Goal: Task Accomplishment & Management: Use online tool/utility

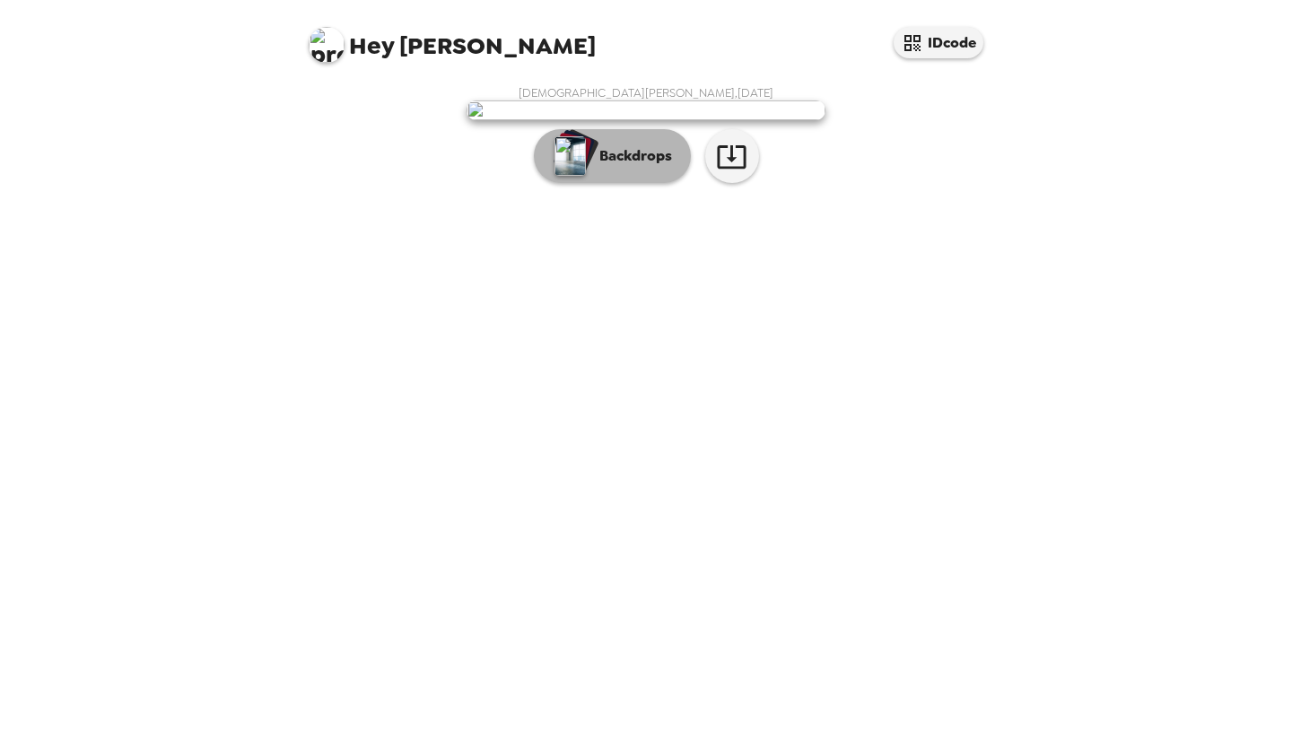
click at [579, 176] on img "button" at bounding box center [569, 155] width 31 height 39
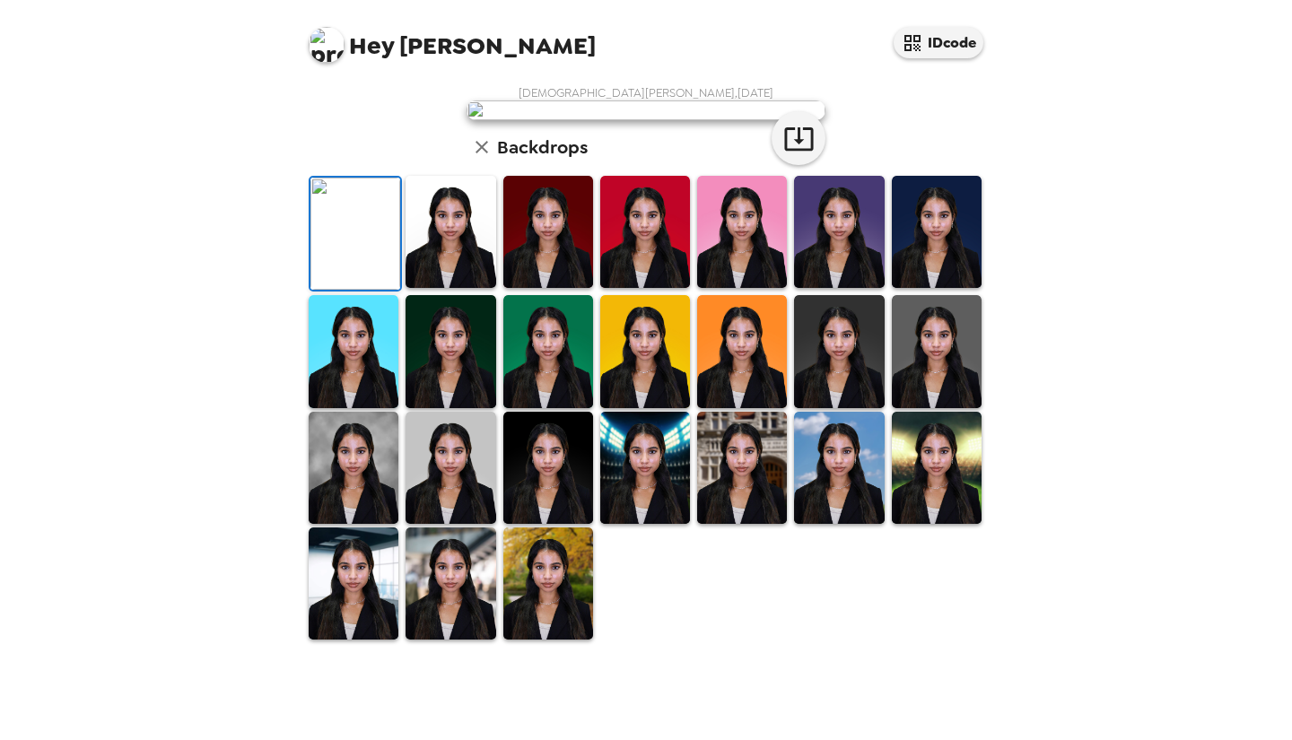
scroll to position [186, 0]
click at [910, 288] on img at bounding box center [937, 232] width 90 height 112
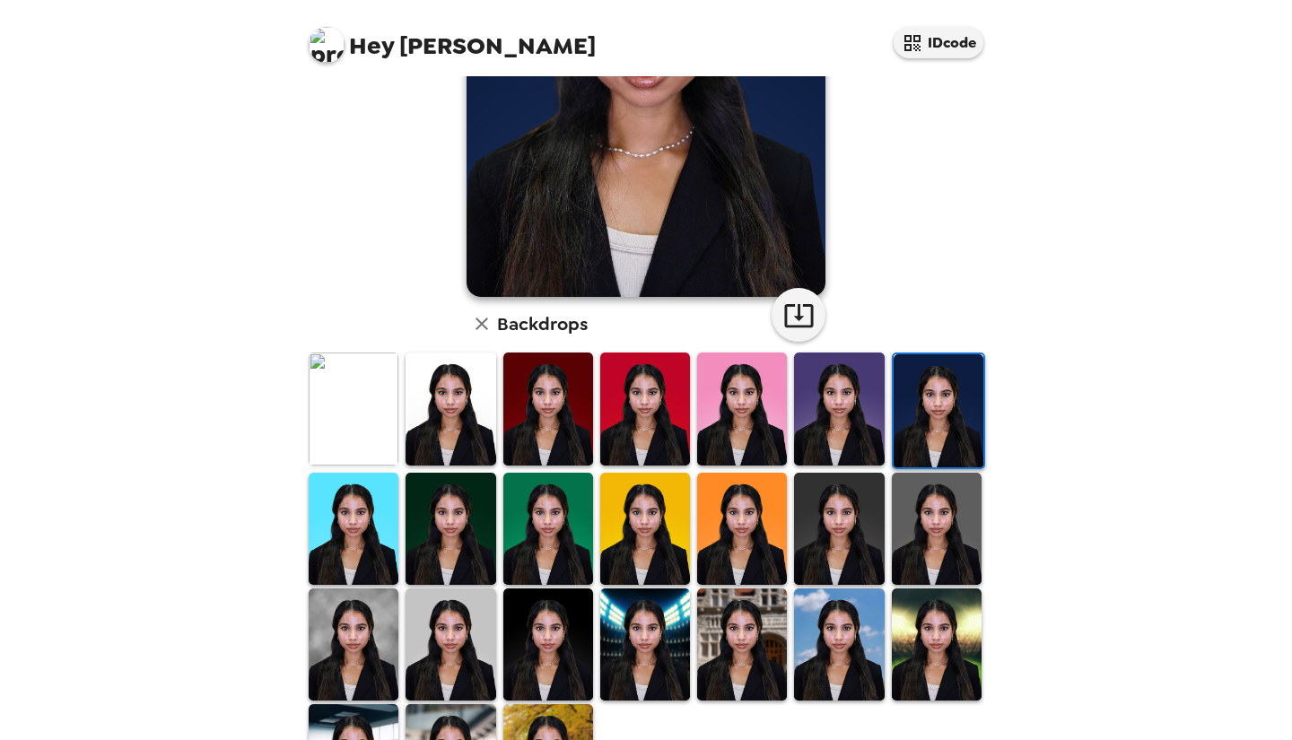
scroll to position [336, 0]
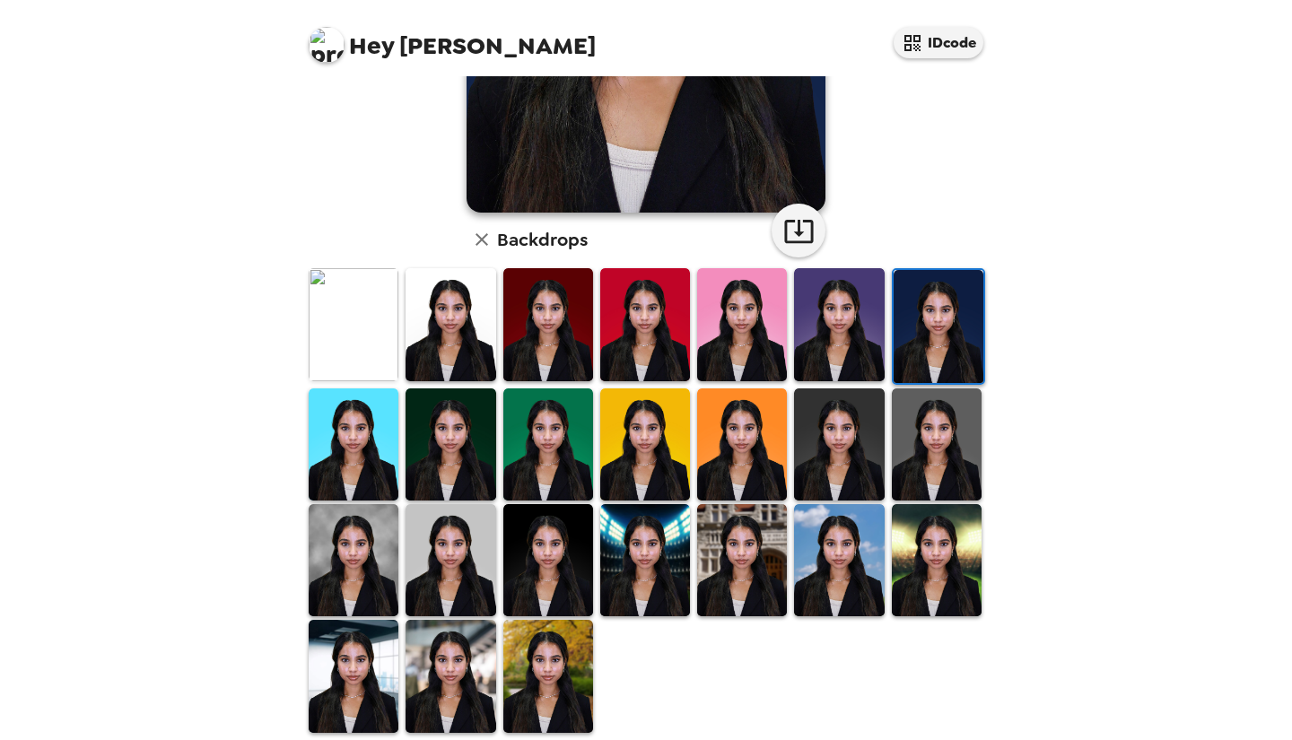
click at [365, 546] on img at bounding box center [354, 560] width 90 height 112
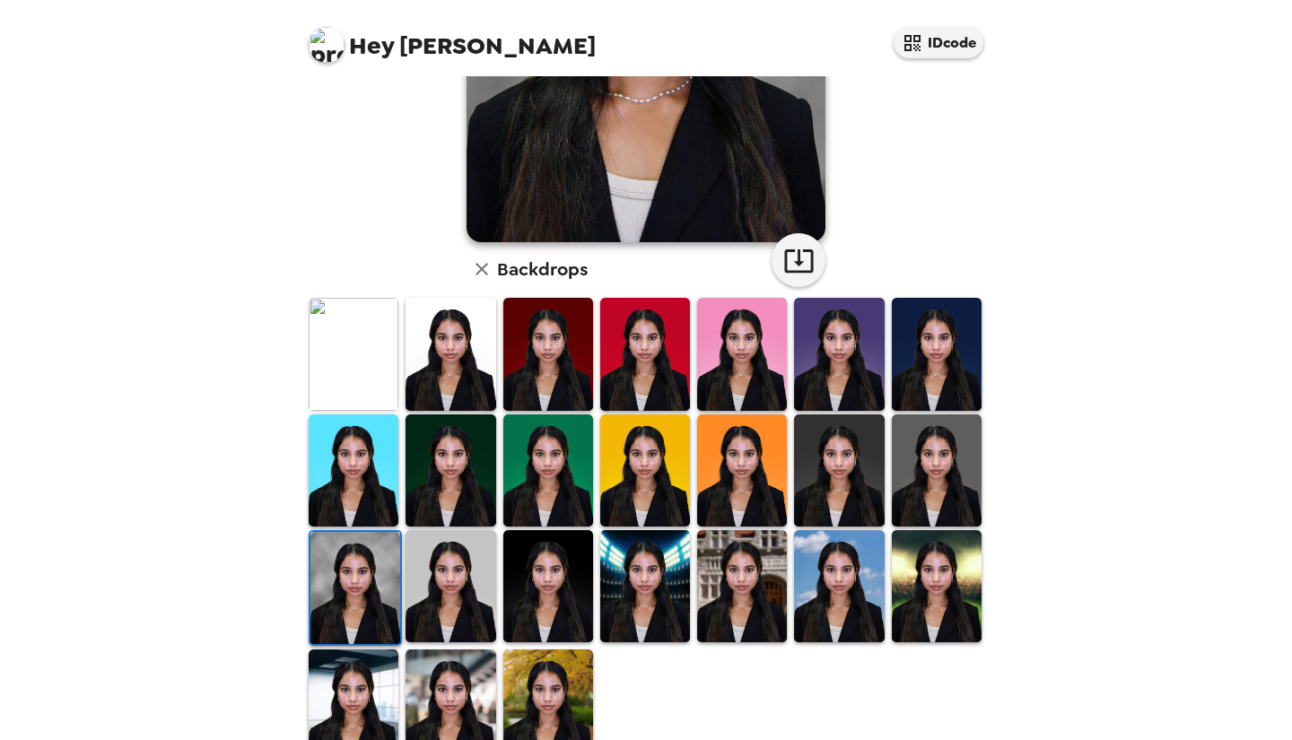
scroll to position [300, 0]
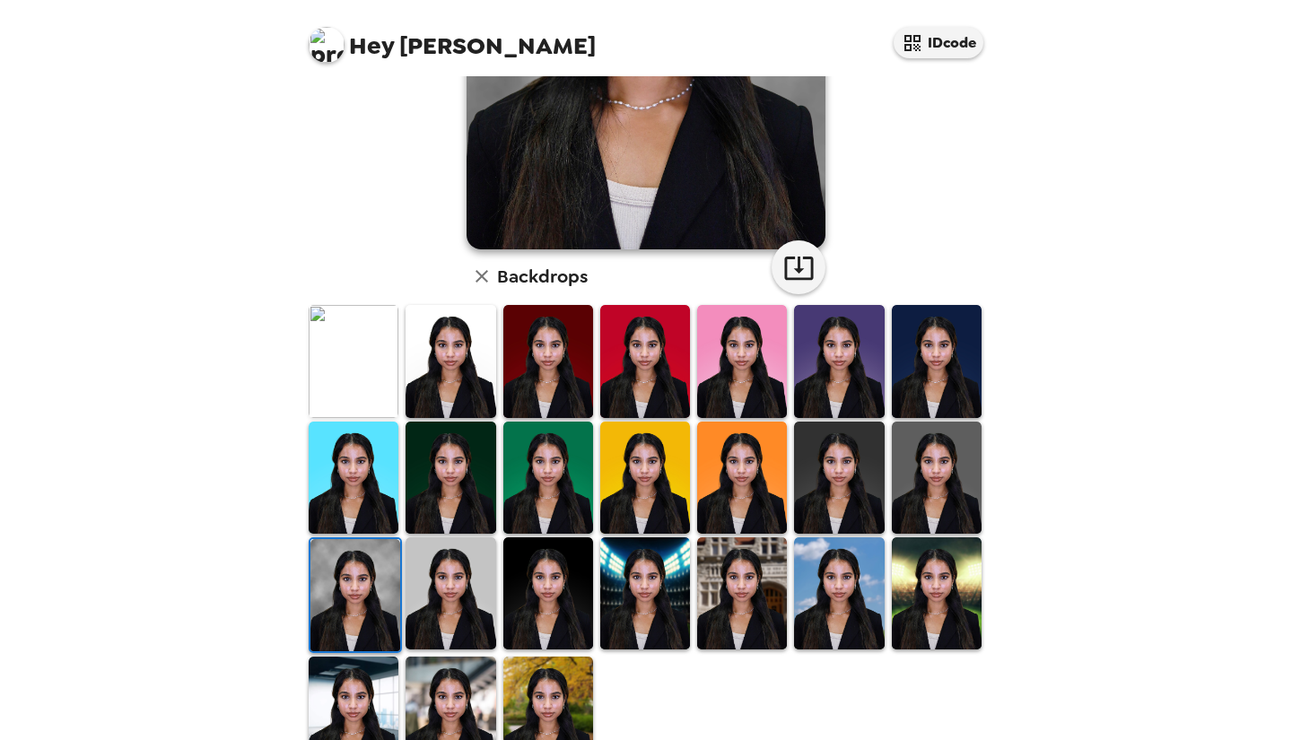
click at [567, 563] on img at bounding box center [548, 593] width 90 height 112
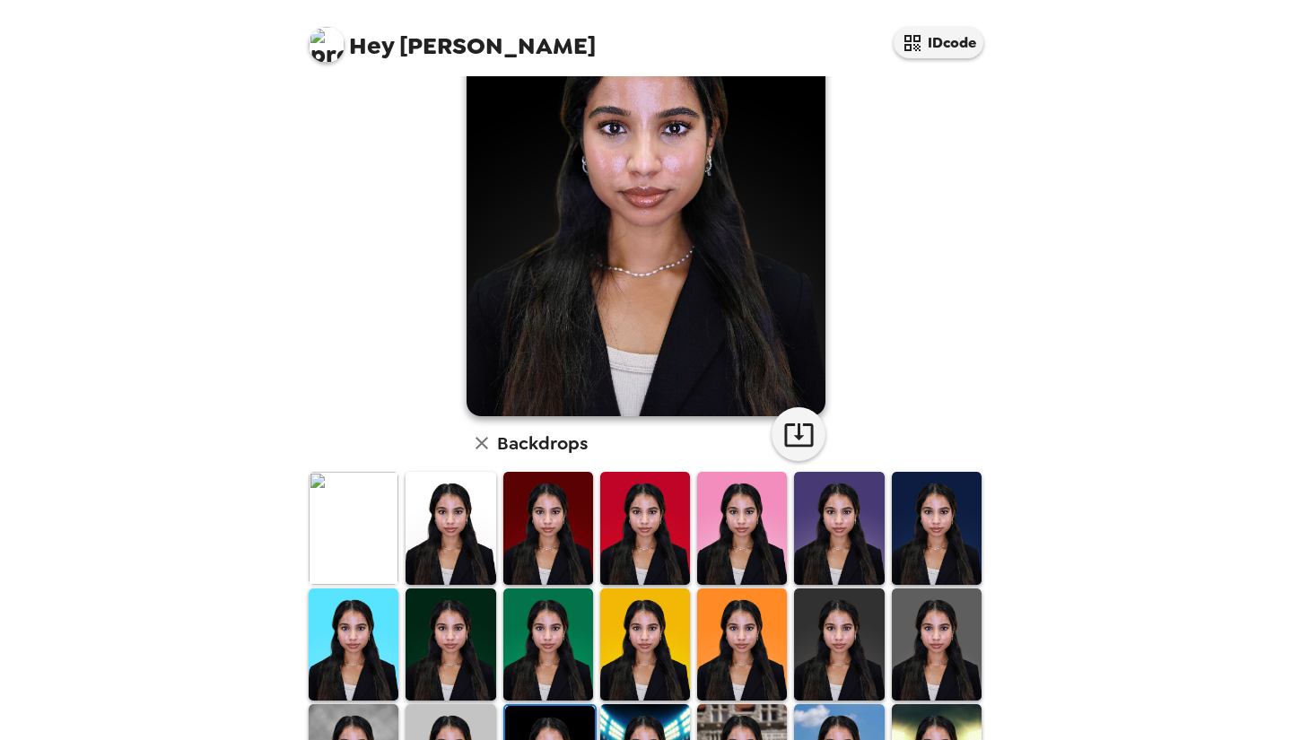
scroll to position [126, 0]
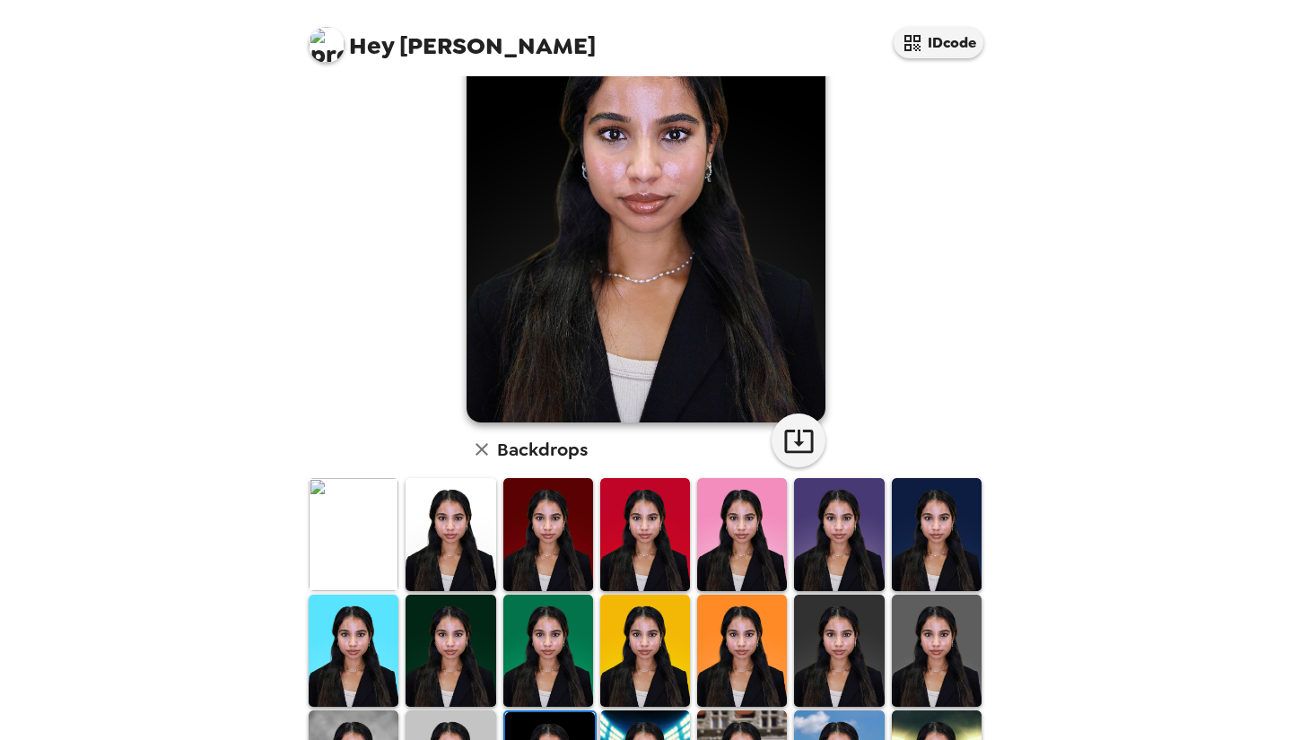
click at [916, 609] on img at bounding box center [937, 651] width 90 height 112
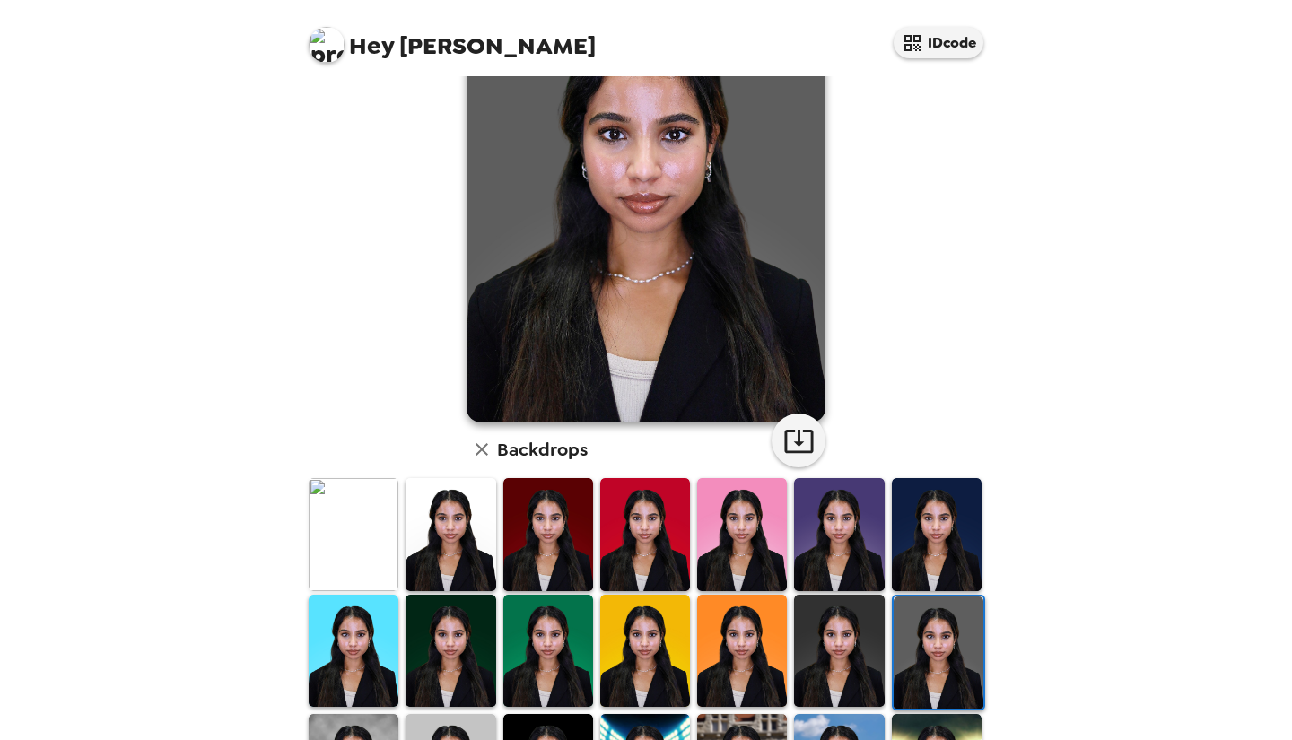
click at [801, 557] on img at bounding box center [839, 534] width 90 height 112
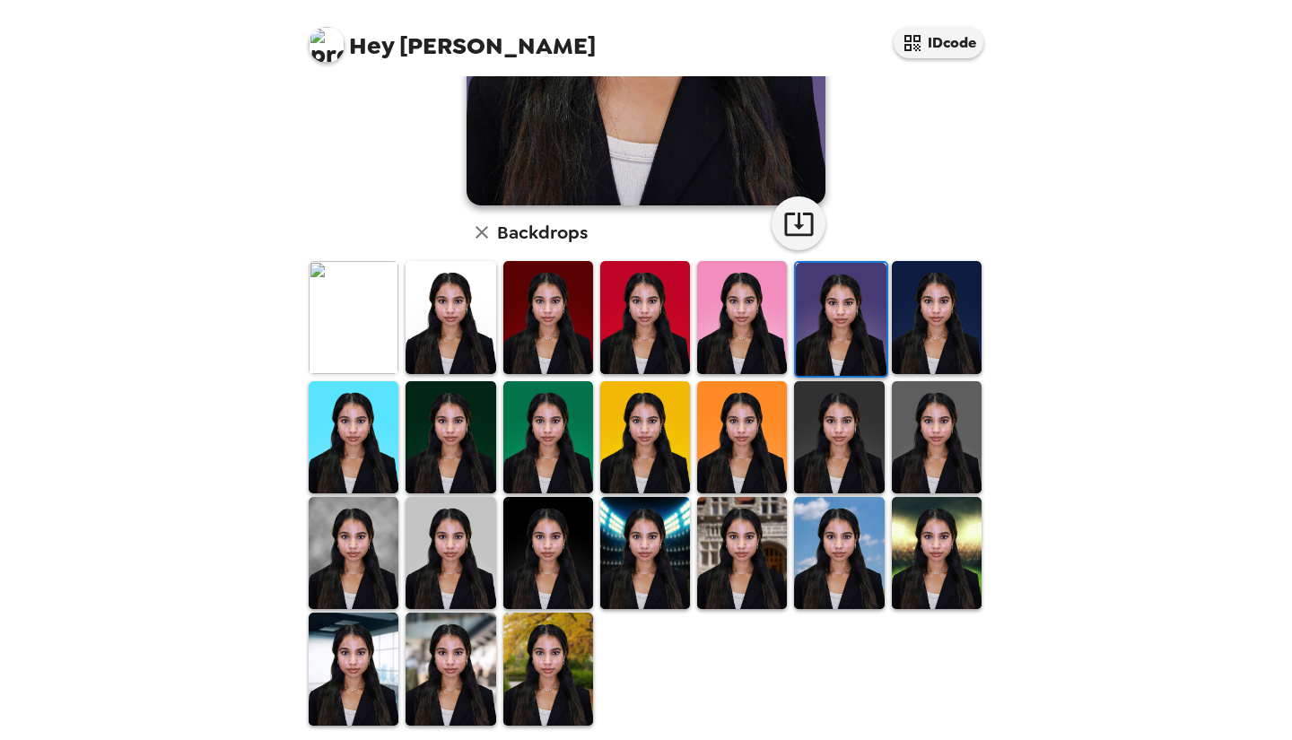
scroll to position [349, 0]
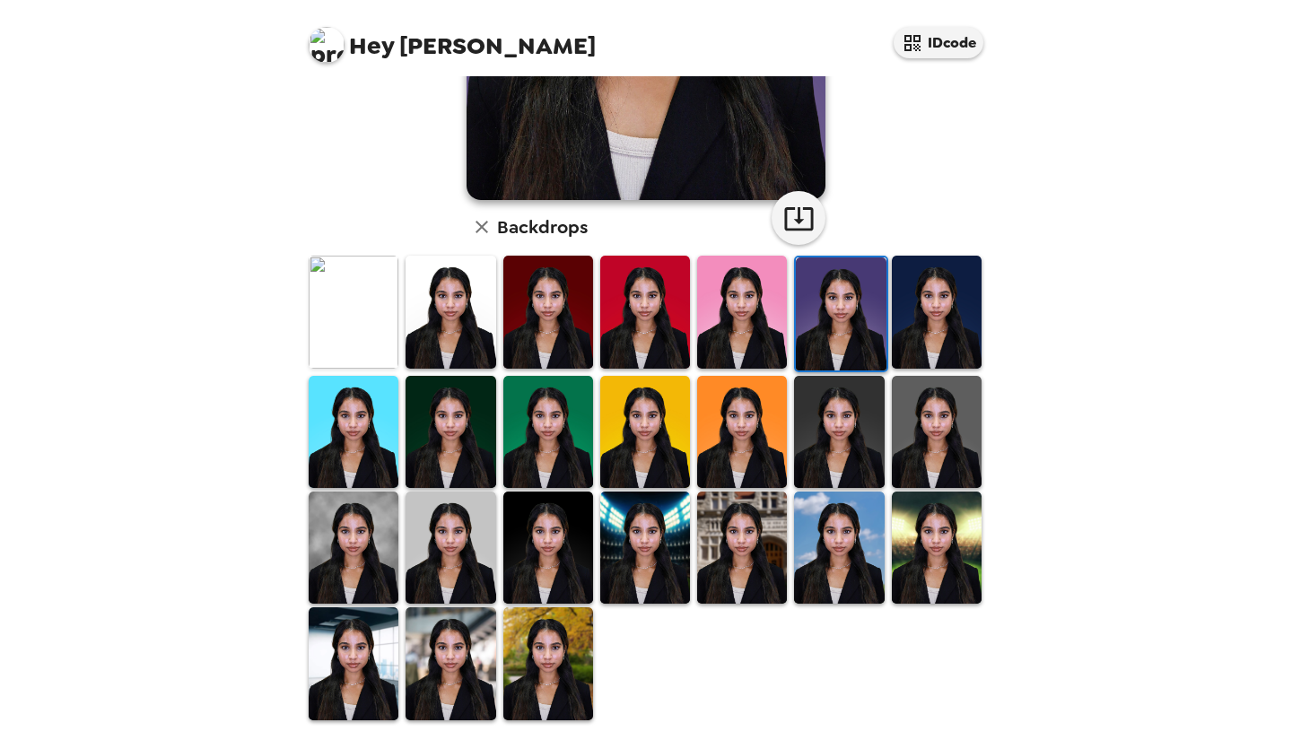
click at [368, 546] on img at bounding box center [354, 548] width 90 height 112
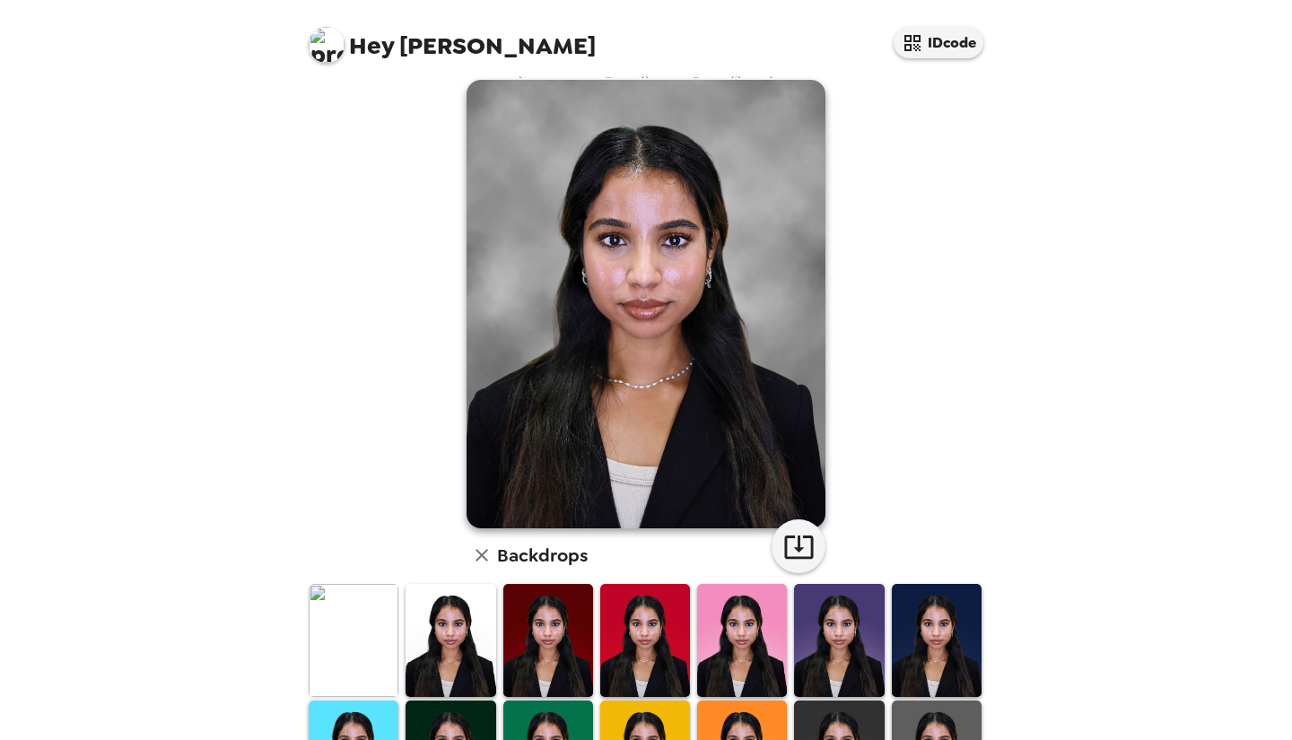
scroll to position [0, 0]
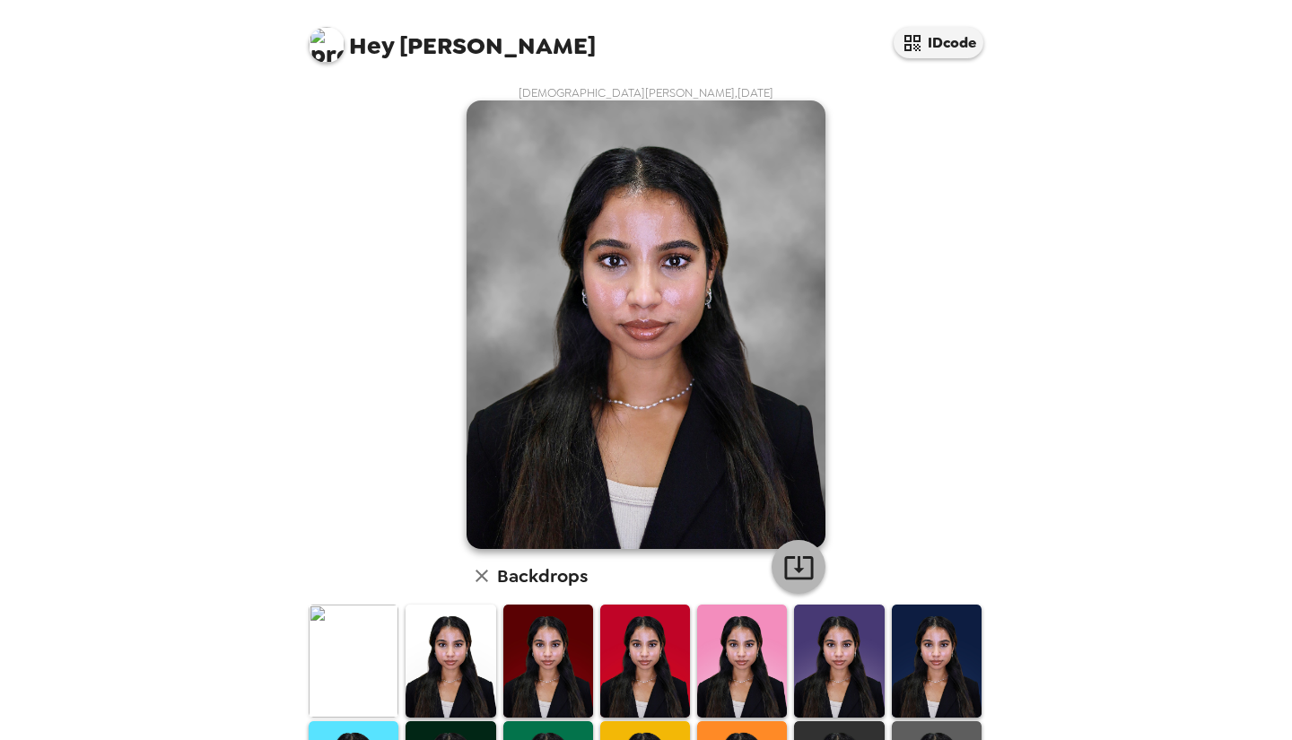
click at [789, 557] on icon "button" at bounding box center [798, 567] width 31 height 31
